Goal: Information Seeking & Learning: Find specific fact

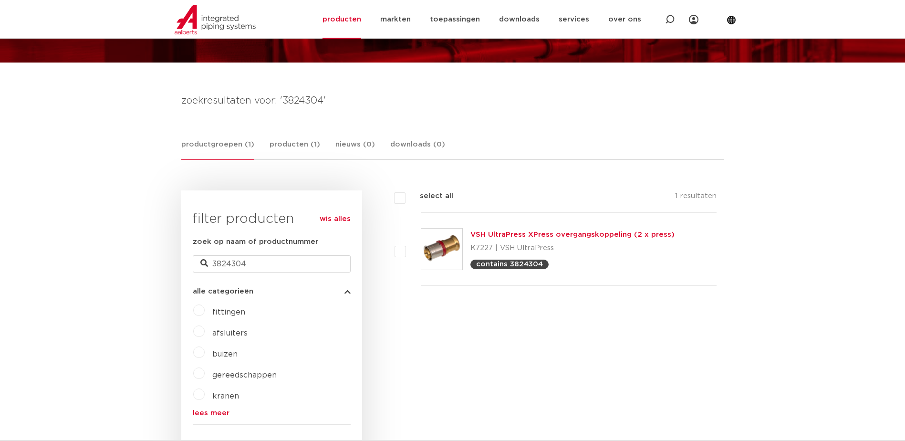
drag, startPoint x: 433, startPoint y: 97, endPoint x: 445, endPoint y: 97, distance: 12.4
click at [433, 97] on h4 "zoekresultaten voor: '3824304'" at bounding box center [452, 100] width 543 height 15
drag, startPoint x: 250, startPoint y: 259, endPoint x: 207, endPoint y: 265, distance: 42.8
click at [207, 265] on div "zoek op naam of productnummer 3824304" at bounding box center [272, 254] width 158 height 36
paste input "6342490"
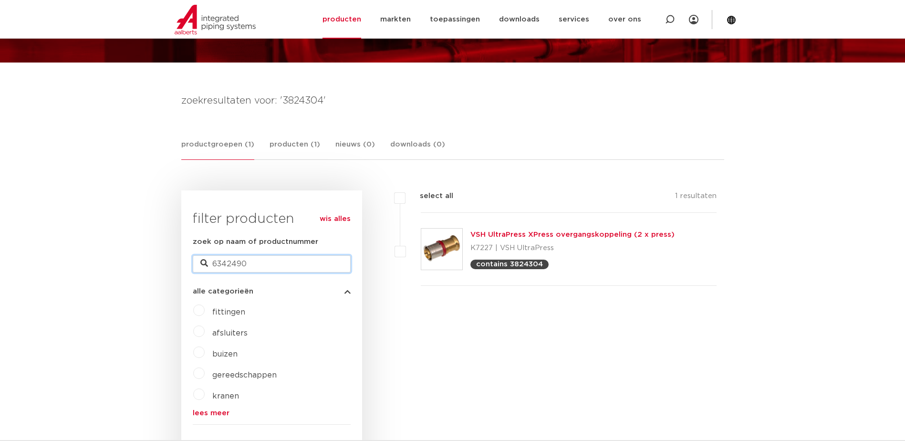
type input "6342490"
click at [535, 236] on link "Novopress pressmachine ACO203" at bounding box center [533, 234] width 126 height 7
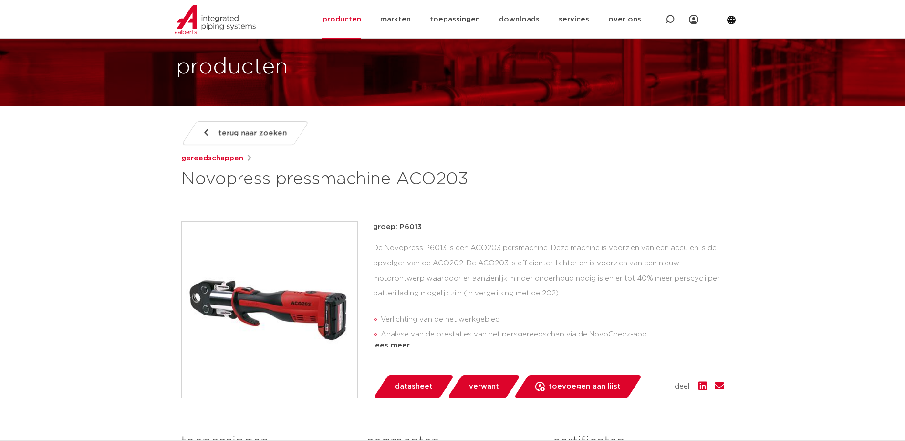
scroll to position [95, 0]
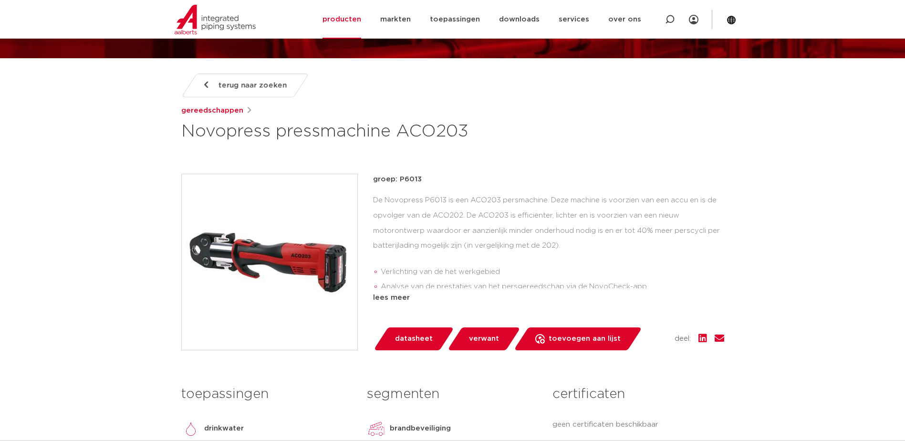
click at [536, 230] on div "De Novopress P6013 is een ACO203 persmachine. Deze machine is voorzien van een …" at bounding box center [548, 240] width 351 height 95
click at [235, 83] on span "terug naar zoeken" at bounding box center [252, 85] width 68 height 15
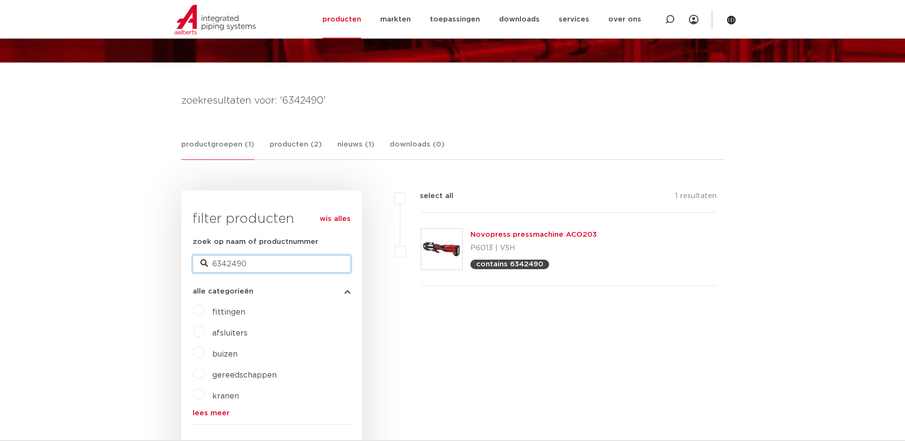
drag, startPoint x: 250, startPoint y: 264, endPoint x: 194, endPoint y: 263, distance: 55.8
click at [194, 263] on input "6342490" at bounding box center [272, 263] width 158 height 17
paste input "81"
type input "6342481"
click at [477, 235] on link "Novopress AFP101/ACO102/103" at bounding box center [528, 234] width 117 height 7
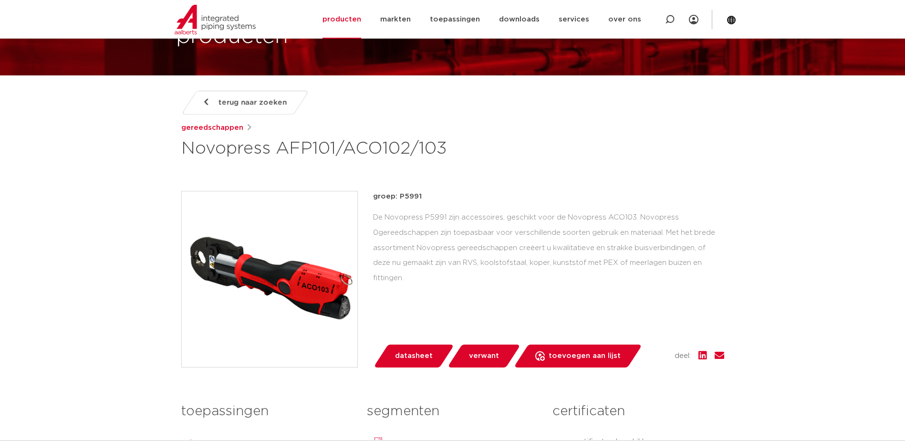
scroll to position [95, 0]
